Goal: Transaction & Acquisition: Obtain resource

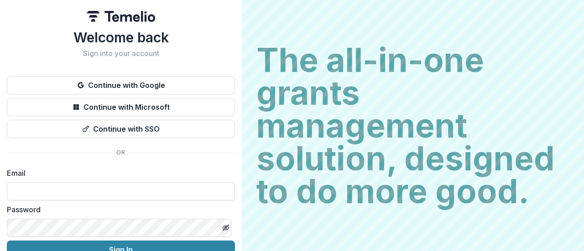
click at [86, 194] on input at bounding box center [121, 191] width 228 height 18
type input "**********"
click at [7, 241] on button "Sign In" at bounding box center [121, 250] width 228 height 18
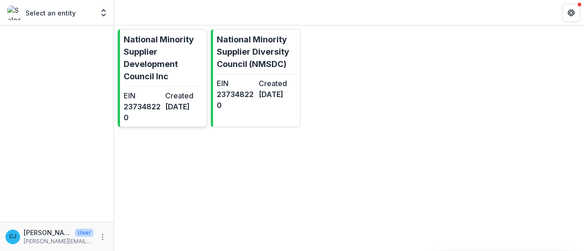
click at [156, 73] on p "National Minority Supplier Development Council Inc" at bounding box center [163, 57] width 79 height 49
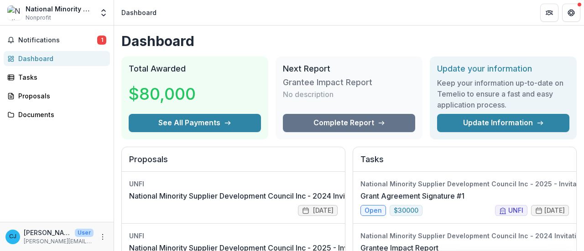
click at [42, 94] on div "Proposals" at bounding box center [60, 96] width 84 height 10
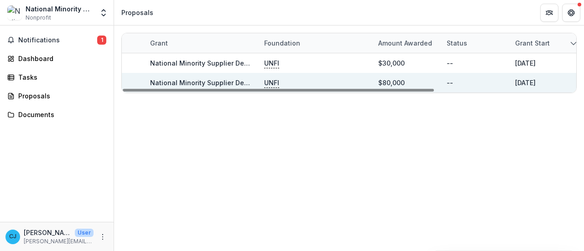
click at [205, 80] on link "National Minority Supplier Development Council Inc - 2024 Invitation Only Grant" at bounding box center [278, 83] width 257 height 8
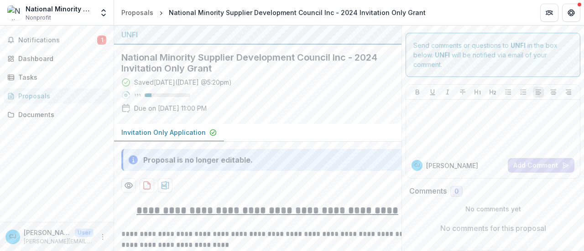
click at [579, 149] on div "[PERSON_NAME] [PERSON_NAME] J Add Comment" at bounding box center [493, 132] width 182 height 102
click at [147, 186] on icon "download-proposal" at bounding box center [146, 185] width 9 height 9
click at [35, 97] on div "Proposals" at bounding box center [60, 96] width 84 height 10
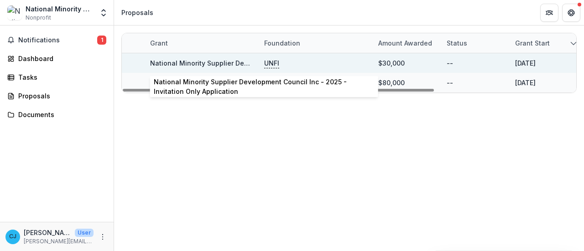
click at [213, 62] on link "National Minority Supplier Development Council Inc - 2025 - Invitation Only App…" at bounding box center [289, 63] width 279 height 8
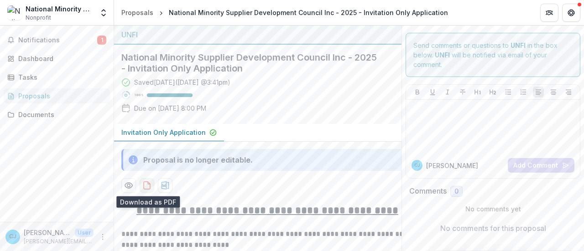
click at [147, 185] on icon "download-proposal" at bounding box center [146, 185] width 9 height 9
click at [41, 97] on div "Proposals" at bounding box center [60, 96] width 84 height 10
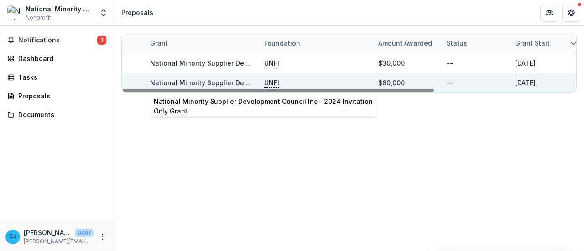
click at [199, 82] on link "National Minority Supplier Development Council Inc - 2024 Invitation Only Grant" at bounding box center [278, 83] width 257 height 8
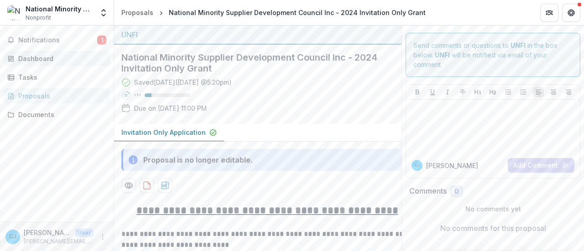
click at [44, 61] on div "Dashboard" at bounding box center [60, 59] width 84 height 10
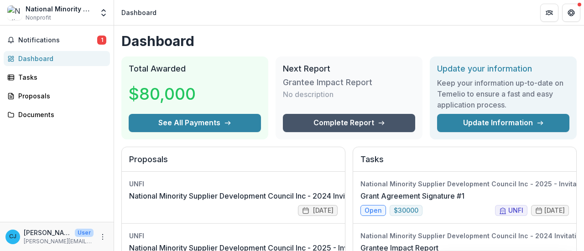
click at [319, 124] on link "Complete Report" at bounding box center [349, 123] width 132 height 18
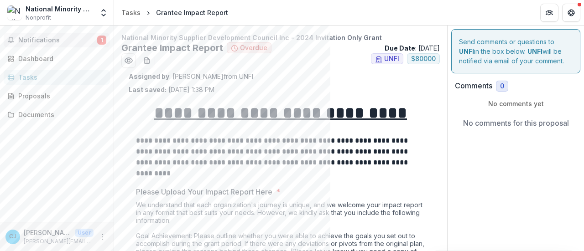
click at [54, 37] on span "Notifications" at bounding box center [57, 40] width 79 height 8
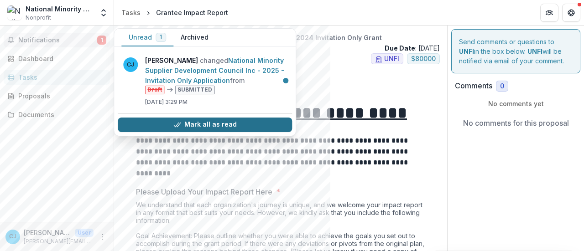
click at [215, 122] on button "Mark all as read" at bounding box center [205, 125] width 174 height 15
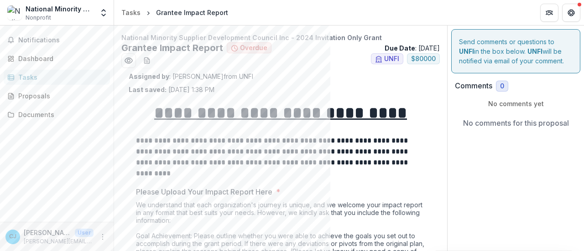
click at [319, 86] on div "Assigned by : [PERSON_NAME] from UNFI Last saved: [DATE] 1:38 PM" at bounding box center [281, 83] width 304 height 23
click at [31, 97] on div "Proposals" at bounding box center [60, 96] width 84 height 10
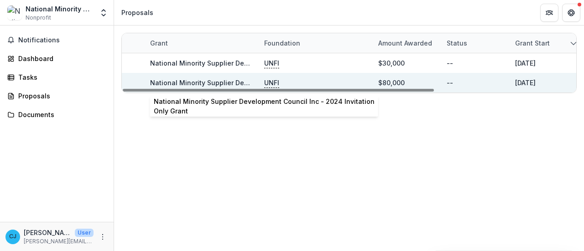
click at [205, 82] on link "National Minority Supplier Development Council Inc - 2024 Invitation Only Grant" at bounding box center [278, 83] width 257 height 8
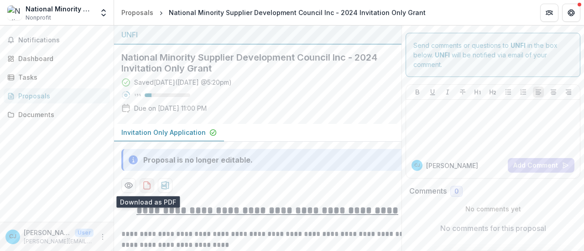
click at [144, 187] on icon "download-proposal" at bounding box center [146, 185] width 9 height 9
click at [131, 186] on icon "Preview d638b775-a31b-4e59-b195-3edeff758b77-0.pdf" at bounding box center [128, 185] width 9 height 9
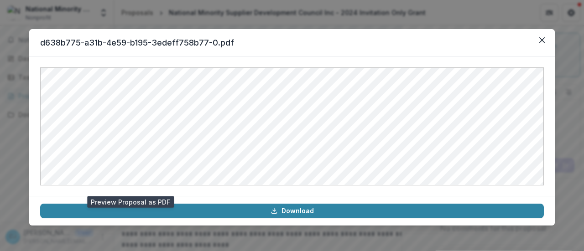
click at [503, 44] on header "d638b775-a31b-4e59-b195-3edeff758b77-0.pdf" at bounding box center [291, 42] width 525 height 27
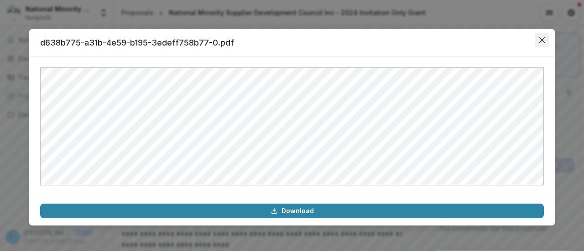
click at [540, 41] on icon "Close" at bounding box center [541, 39] width 5 height 5
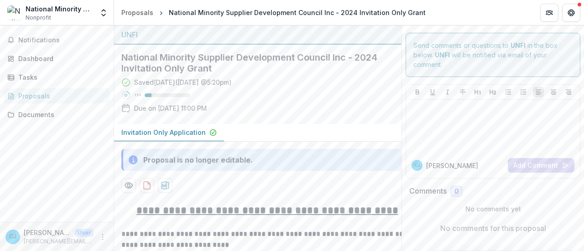
click at [36, 99] on div "Proposals" at bounding box center [60, 96] width 84 height 10
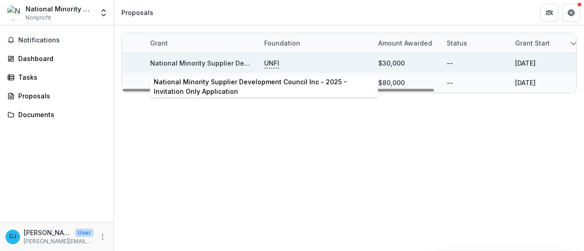
click at [181, 62] on link "National Minority Supplier Development Council Inc - 2025 - Invitation Only App…" at bounding box center [289, 63] width 279 height 8
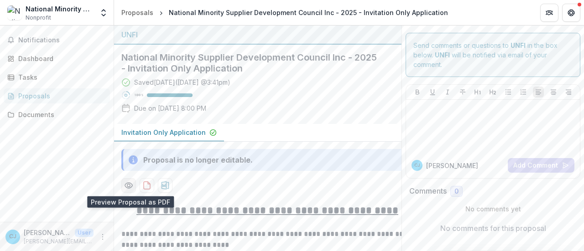
click at [128, 185] on circle "Preview b73dff00-046a-404c-b168-17b2c4c85ba0-0.pdf" at bounding box center [128, 185] width 3 height 3
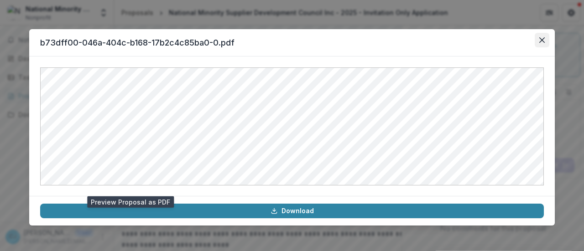
click at [540, 38] on icon "Close" at bounding box center [541, 39] width 5 height 5
